Goal: Transaction & Acquisition: Book appointment/travel/reservation

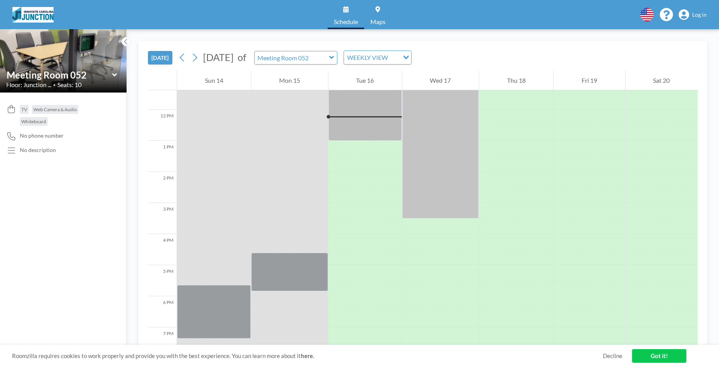
scroll to position [357, 0]
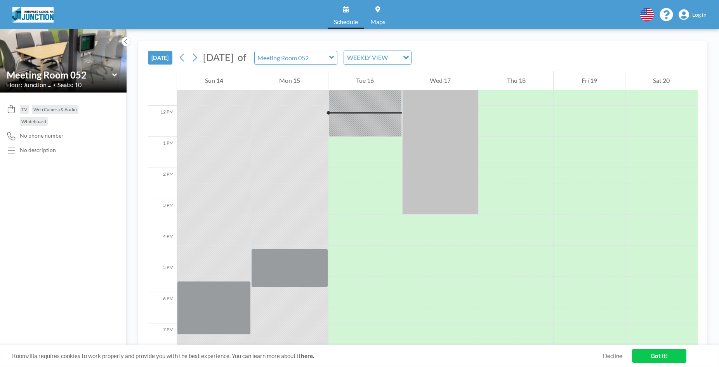
click at [35, 17] on img at bounding box center [32, 15] width 41 height 16
click at [129, 44] on button at bounding box center [126, 41] width 9 height 9
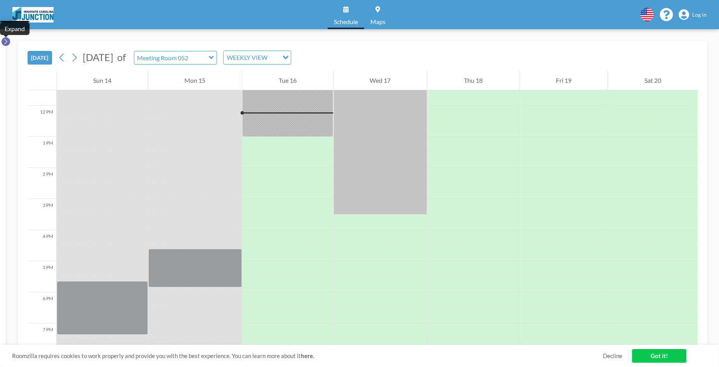
click at [7, 40] on icon at bounding box center [5, 42] width 5 height 8
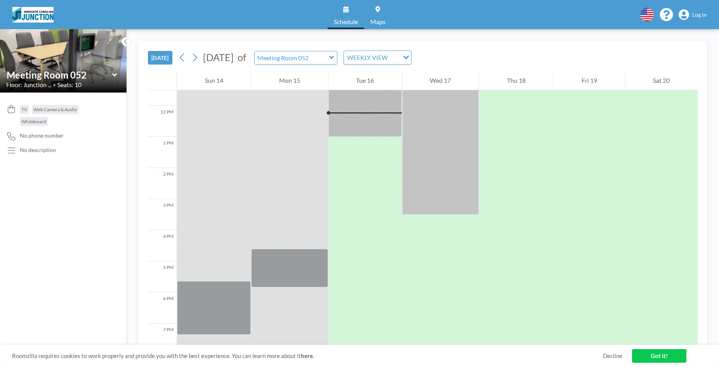
click at [115, 74] on icon at bounding box center [114, 75] width 5 height 8
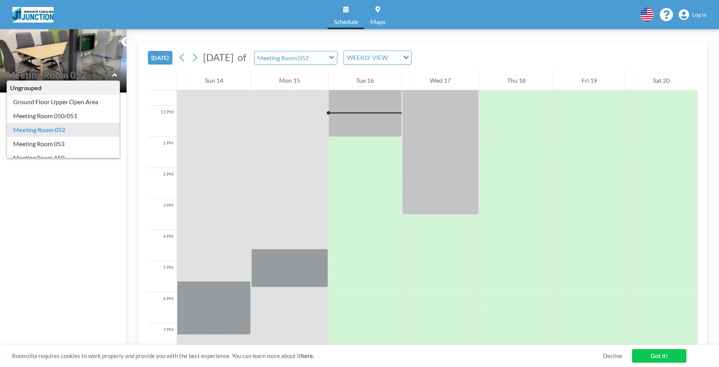
type input "Meeting Room 052"
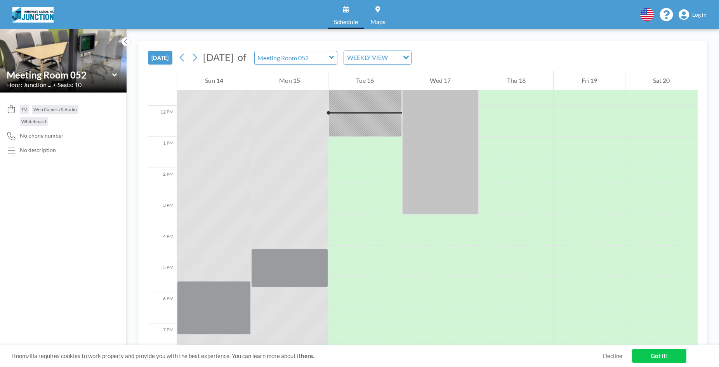
click at [114, 74] on icon at bounding box center [114, 74] width 5 height 3
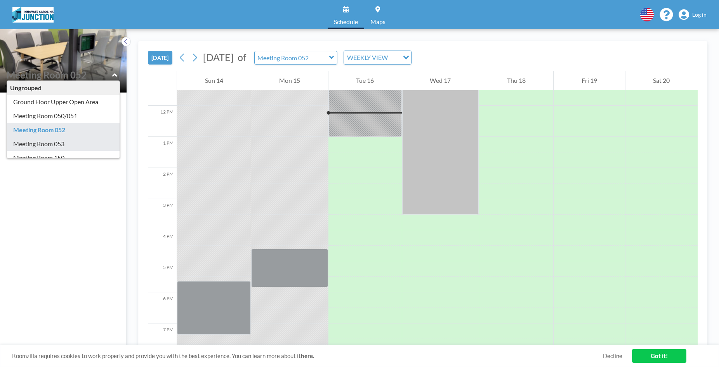
type input "Meeting Room 053"
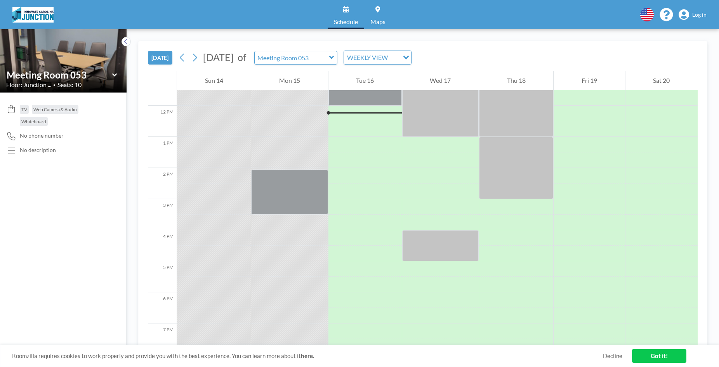
click at [115, 73] on icon at bounding box center [114, 75] width 5 height 8
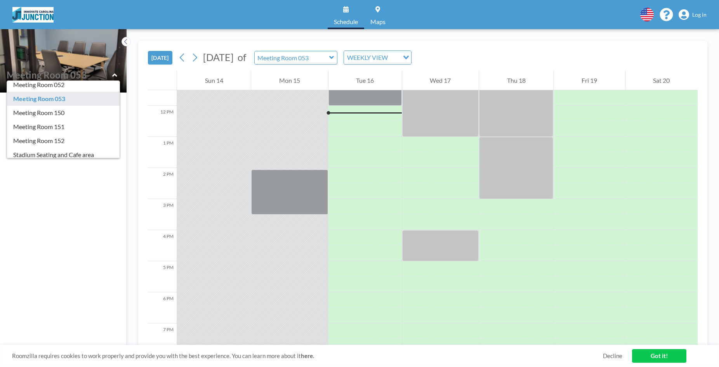
scroll to position [52, 0]
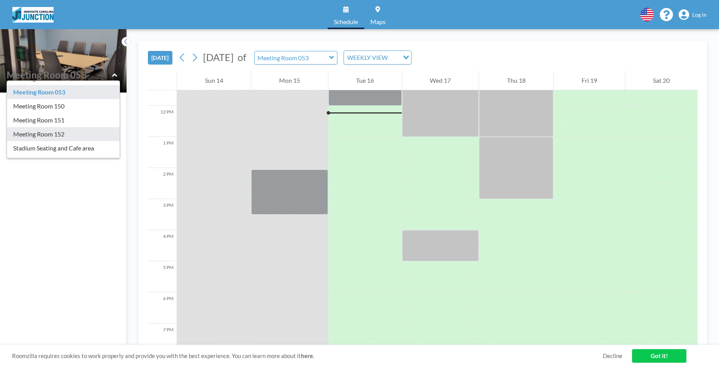
type input "Meeting Room 152"
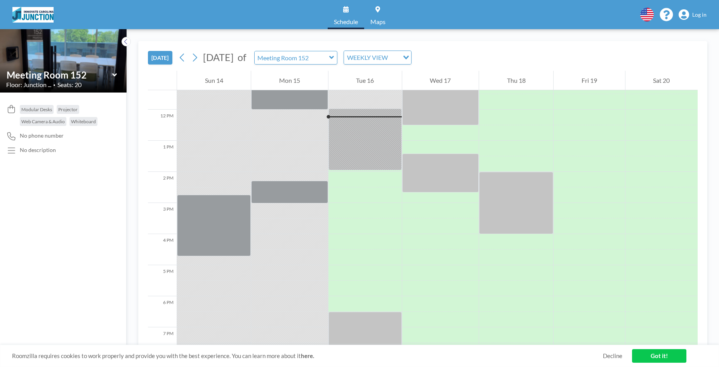
scroll to position [357, 0]
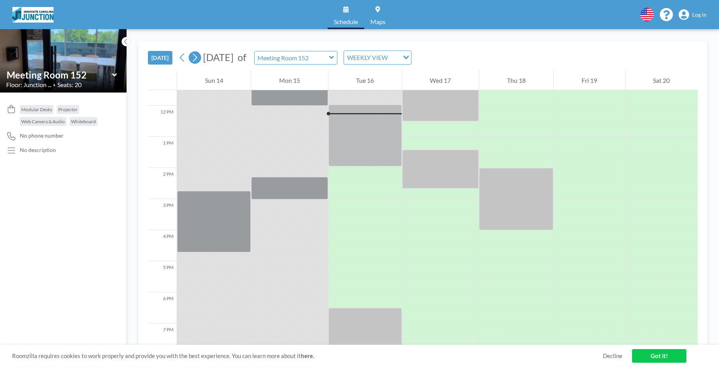
click at [197, 56] on icon at bounding box center [194, 58] width 7 height 12
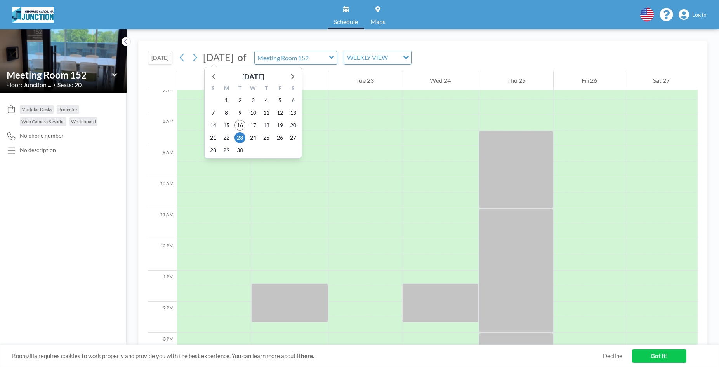
scroll to position [233, 0]
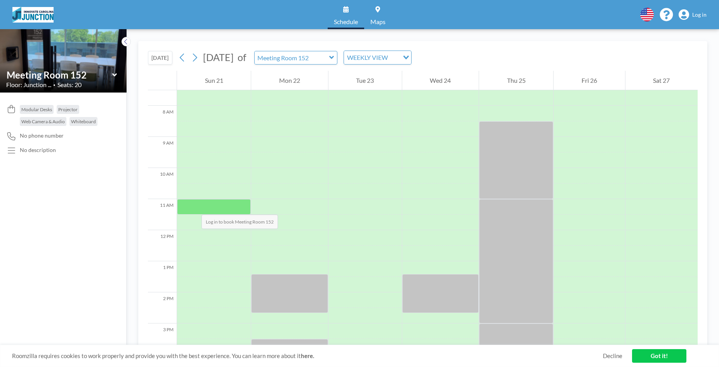
click at [194, 207] on div at bounding box center [214, 207] width 74 height 16
click at [214, 204] on div at bounding box center [214, 207] width 74 height 16
click at [208, 201] on div at bounding box center [214, 207] width 74 height 16
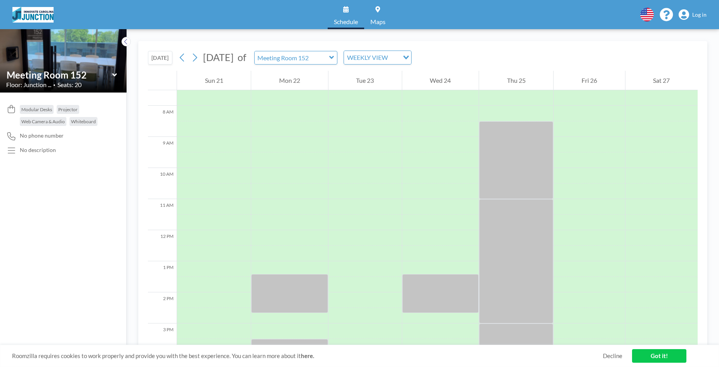
click at [689, 13] on icon at bounding box center [684, 14] width 10 height 11
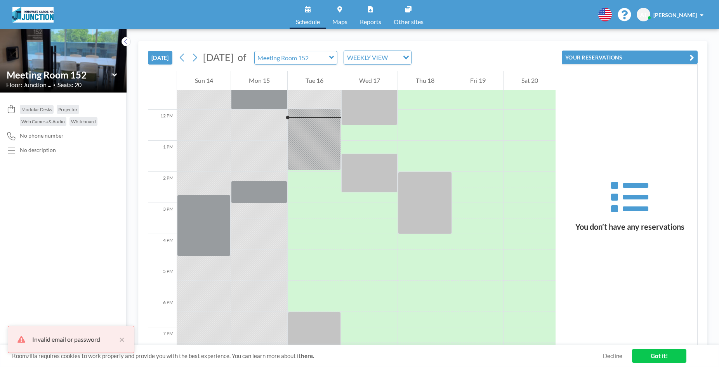
scroll to position [357, 0]
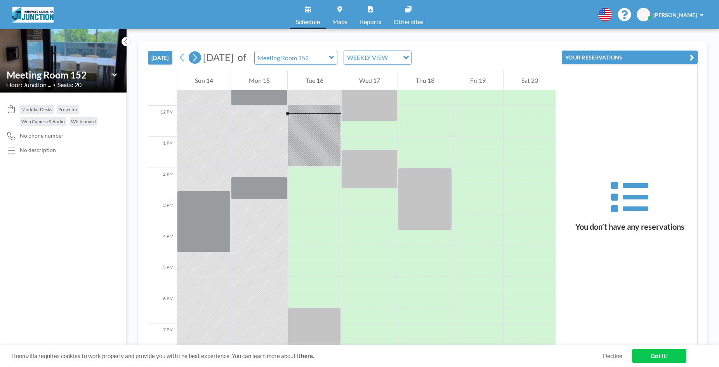
click at [198, 59] on icon at bounding box center [194, 58] width 7 height 12
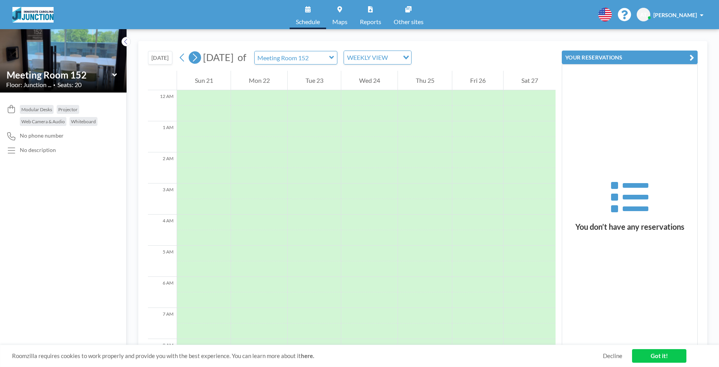
scroll to position [233, 0]
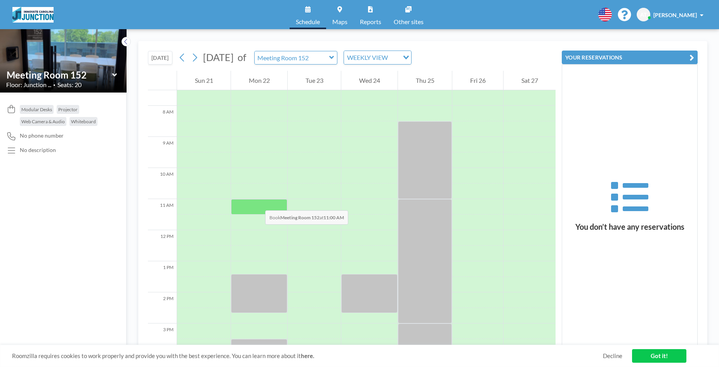
click at [257, 202] on div at bounding box center [259, 207] width 56 height 16
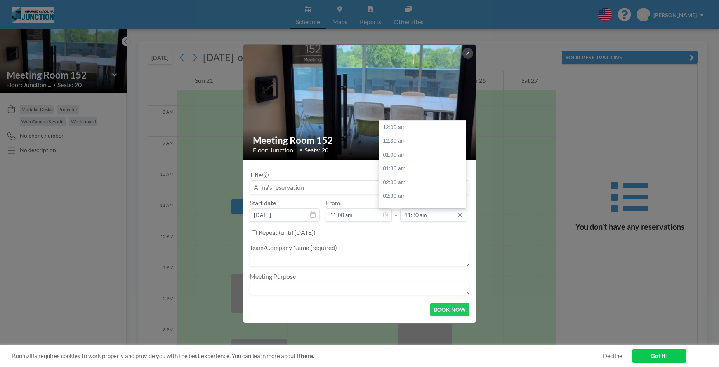
scroll to position [318, 0]
click at [439, 216] on input "11:30 am" at bounding box center [433, 214] width 66 height 13
click at [415, 135] on div "12:00 pm" at bounding box center [424, 141] width 91 height 14
type input "12:00 pm"
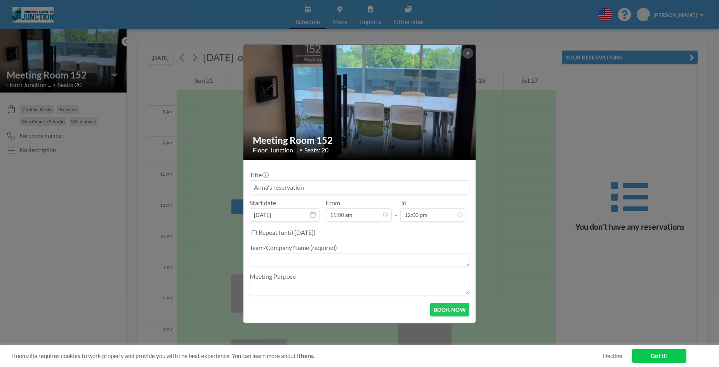
click at [313, 186] on input at bounding box center [359, 187] width 219 height 13
type input "Hutchison PLLC"
click at [450, 308] on button "BOOK NOW" at bounding box center [449, 310] width 39 height 14
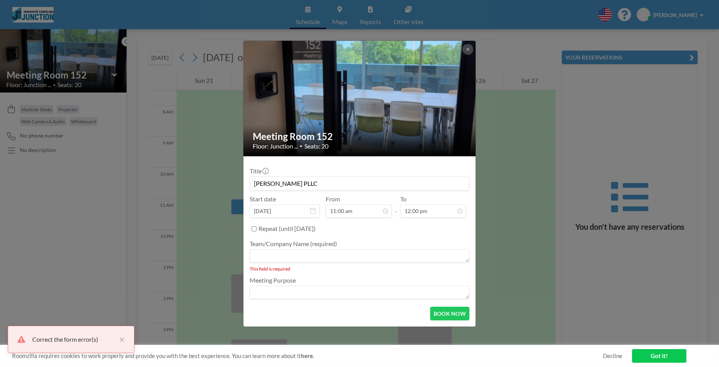
click at [306, 258] on textarea at bounding box center [360, 255] width 220 height 13
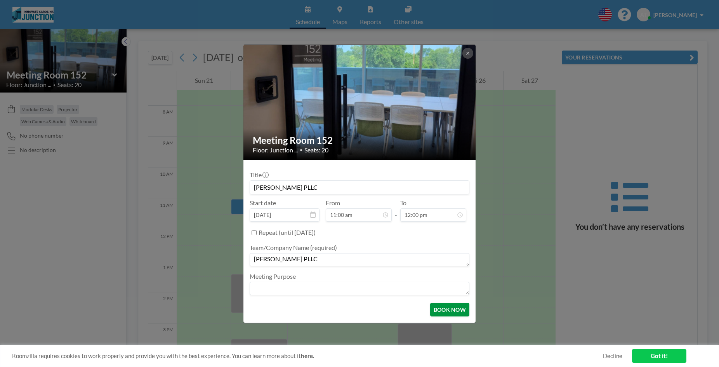
type textarea "Hutchison PLLC"
click at [449, 313] on button "BOOK NOW" at bounding box center [449, 310] width 39 height 14
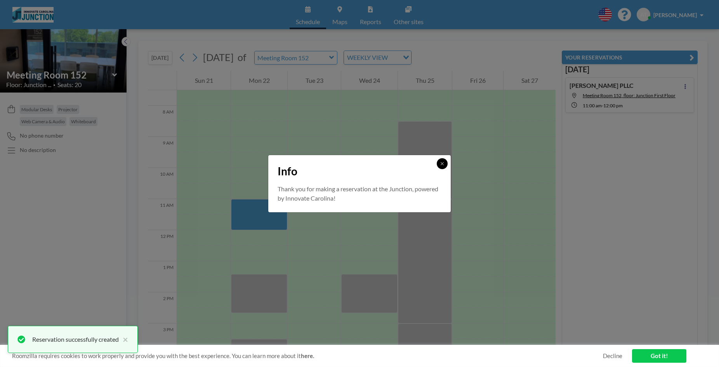
click at [445, 162] on button at bounding box center [442, 163] width 11 height 11
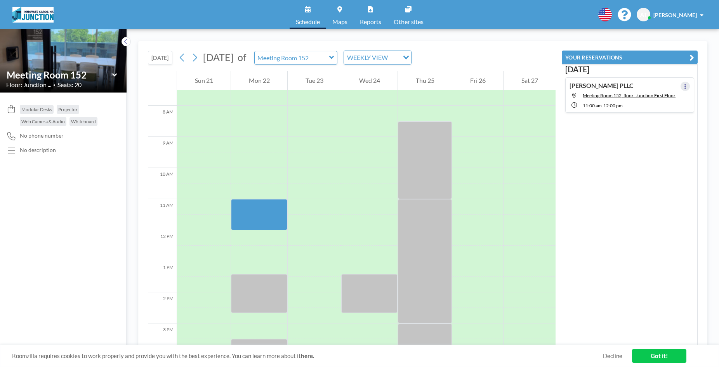
click at [683, 85] on button at bounding box center [685, 86] width 9 height 9
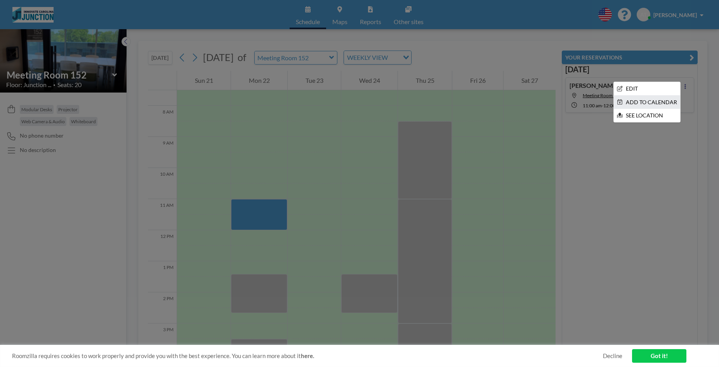
click at [670, 100] on li "ADD TO CALENDAR" at bounding box center [647, 102] width 66 height 13
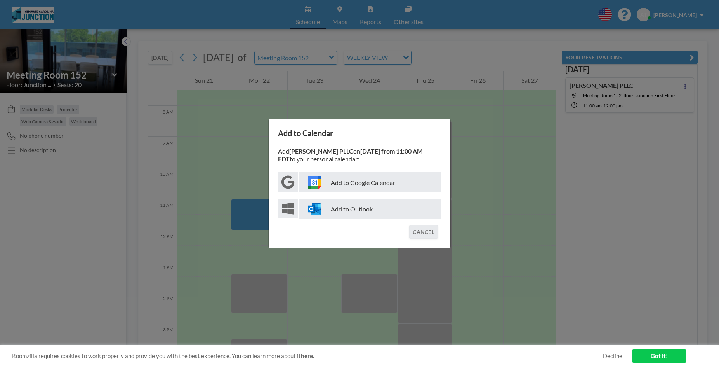
click at [380, 206] on p "Add to Outlook" at bounding box center [370, 208] width 143 height 20
